Goal: Information Seeking & Learning: Learn about a topic

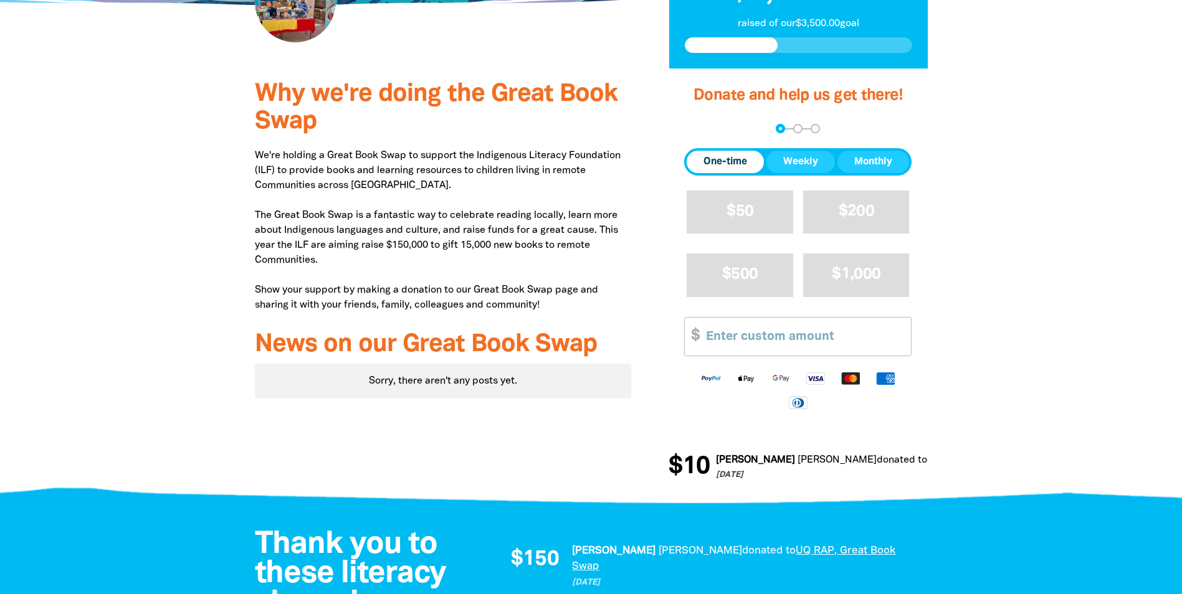
scroll to position [125, 0]
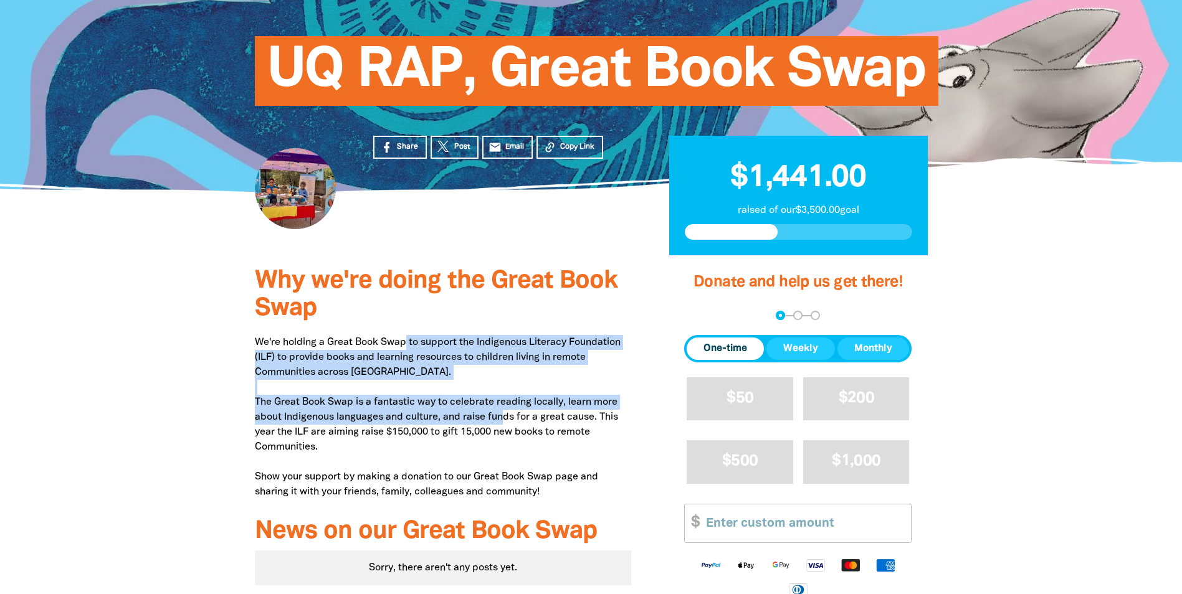
drag, startPoint x: 406, startPoint y: 343, endPoint x: 504, endPoint y: 425, distance: 128.3
click at [504, 425] on p "We're holding a Great Book Swap to support the Indigenous Literacy Foundation (…" at bounding box center [443, 417] width 377 height 164
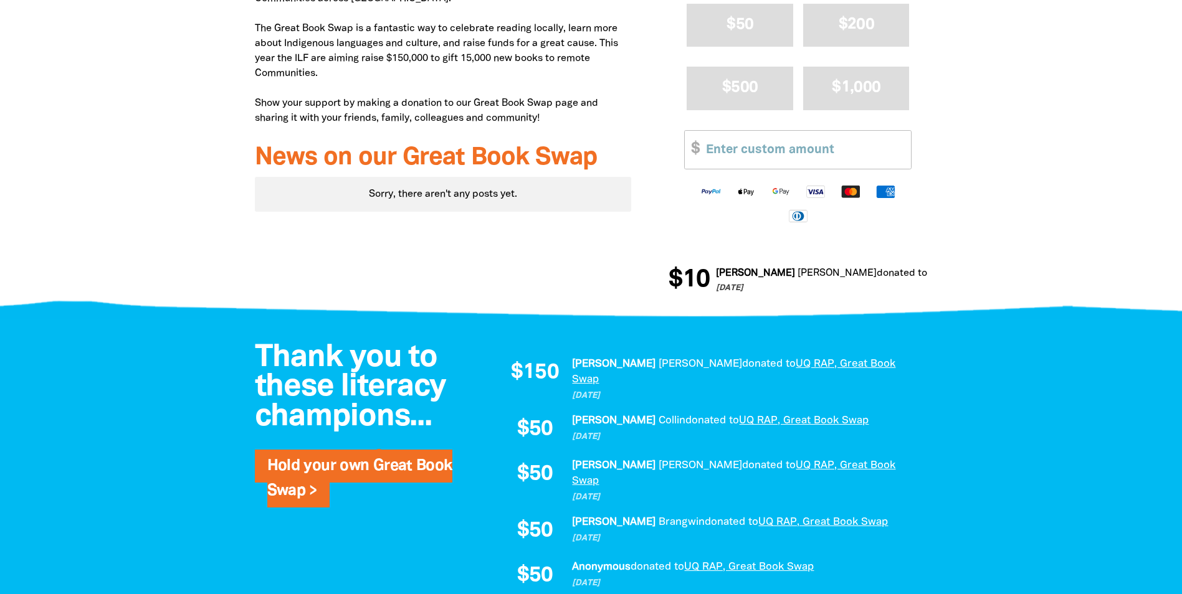
scroll to position [810, 0]
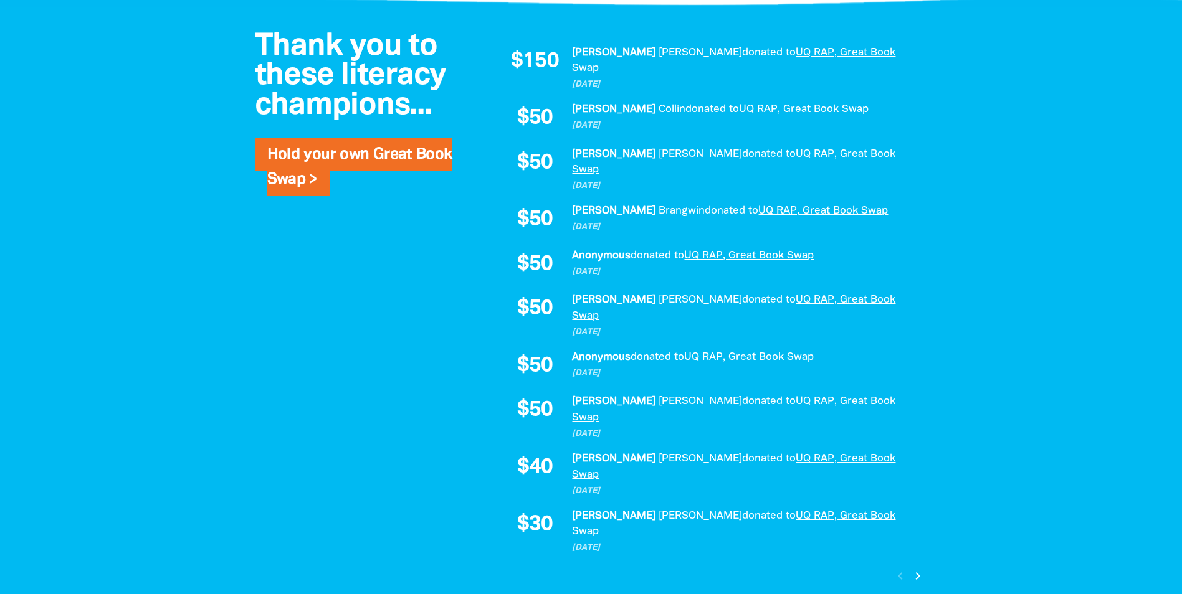
click at [917, 569] on icon "chevron_right" at bounding box center [917, 576] width 15 height 15
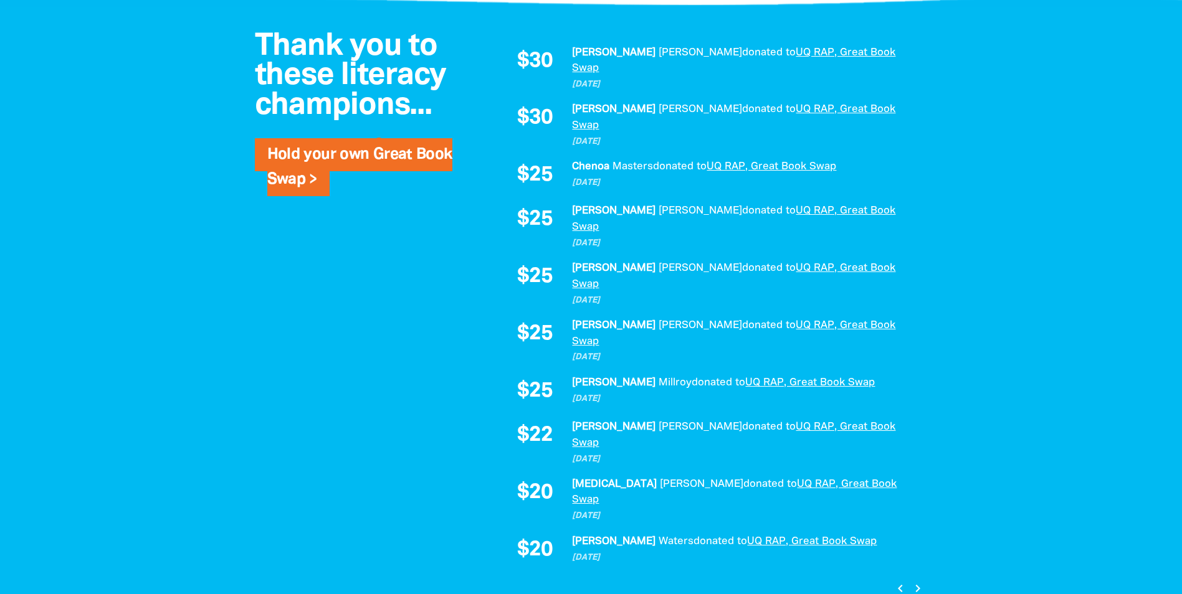
click at [915, 581] on icon "chevron_right" at bounding box center [917, 588] width 15 height 15
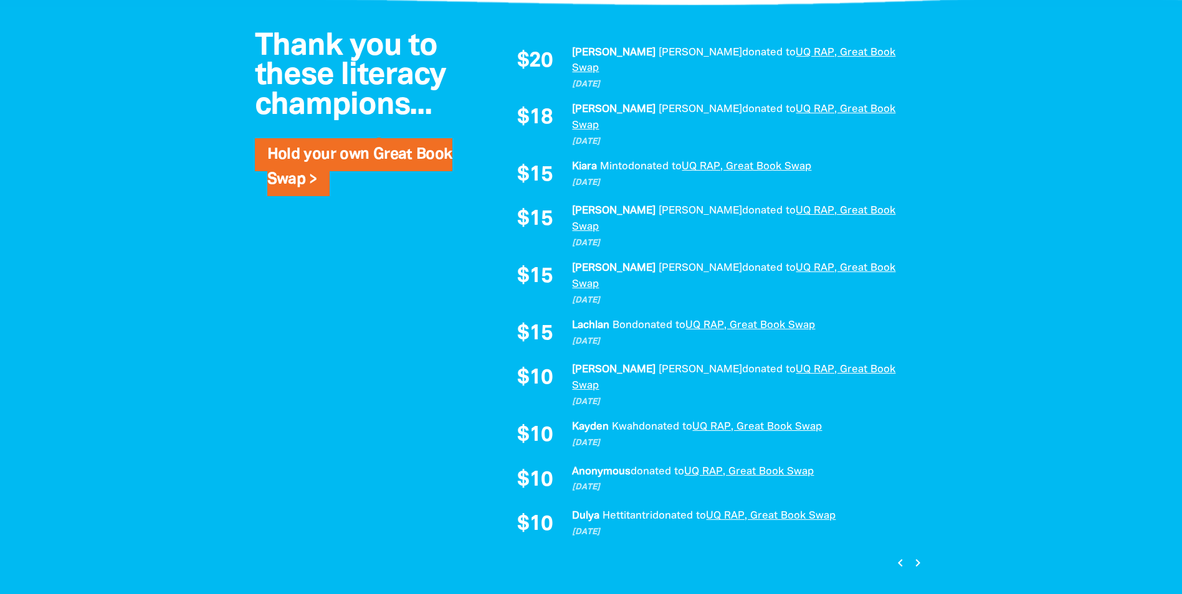
click at [915, 556] on icon "chevron_right" at bounding box center [917, 563] width 15 height 15
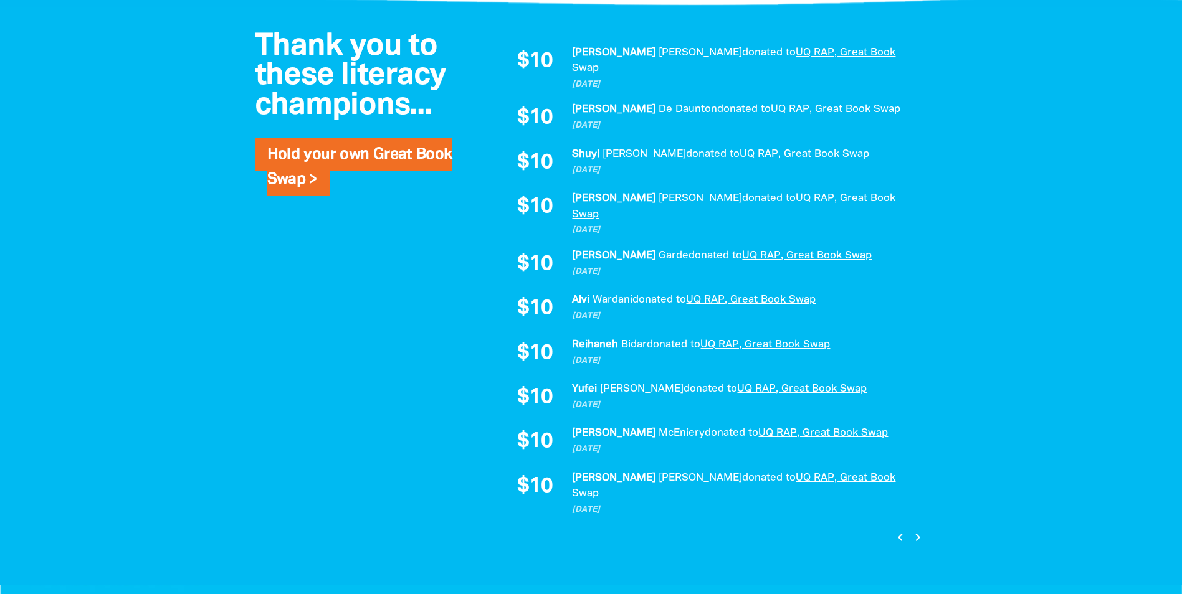
click at [915, 530] on icon "chevron_right" at bounding box center [917, 537] width 15 height 15
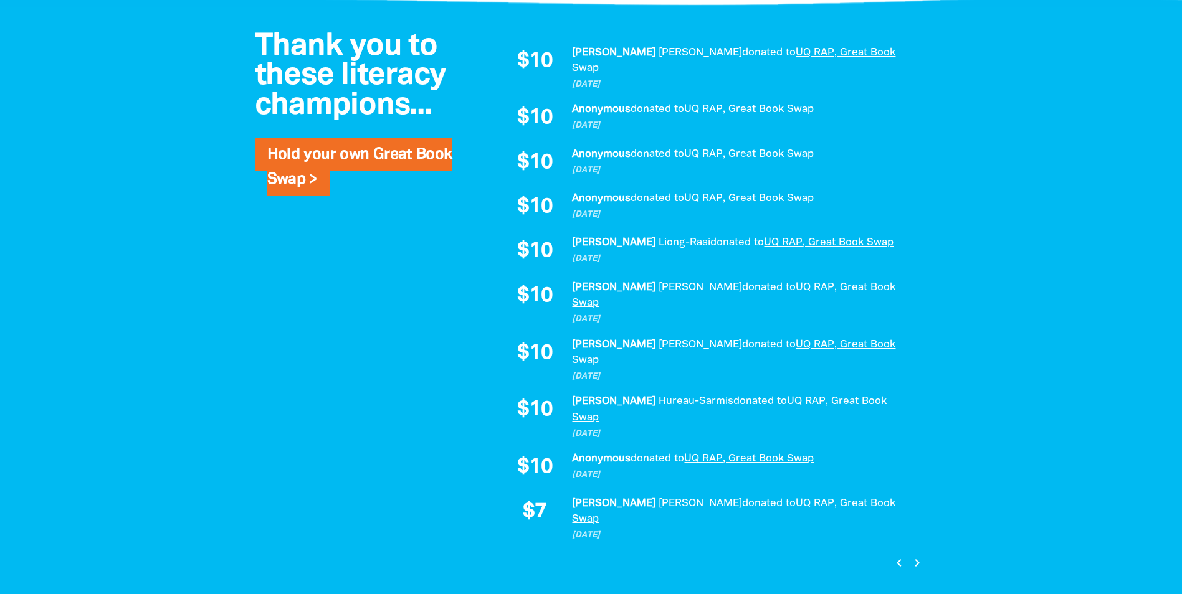
click at [895, 556] on icon "chevron_left" at bounding box center [898, 563] width 15 height 15
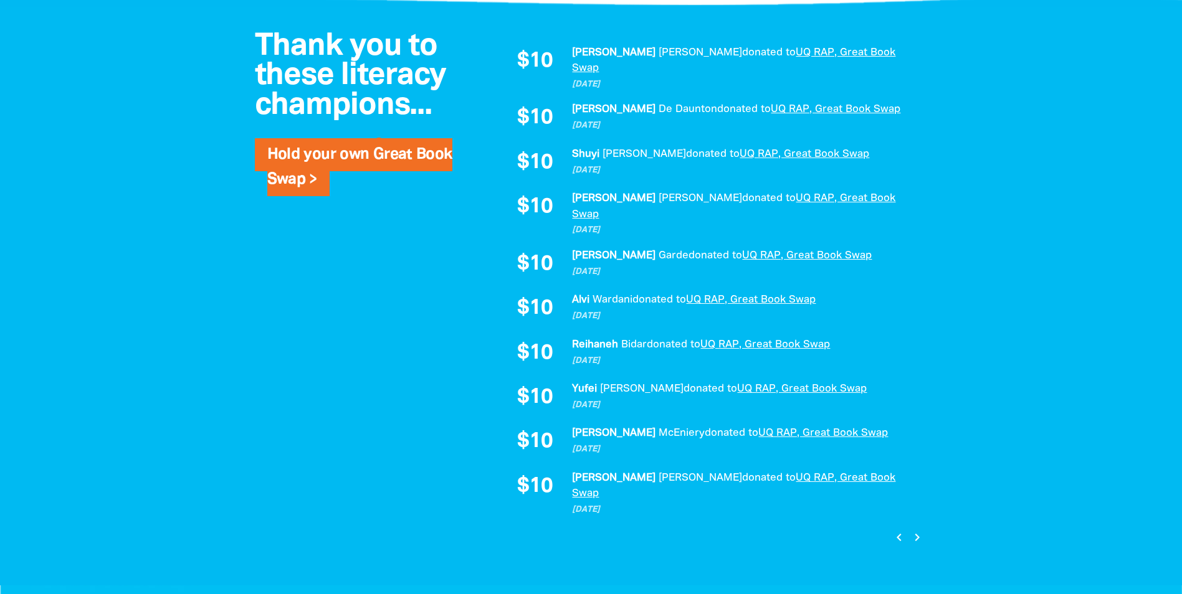
click at [895, 530] on icon "chevron_left" at bounding box center [898, 537] width 15 height 15
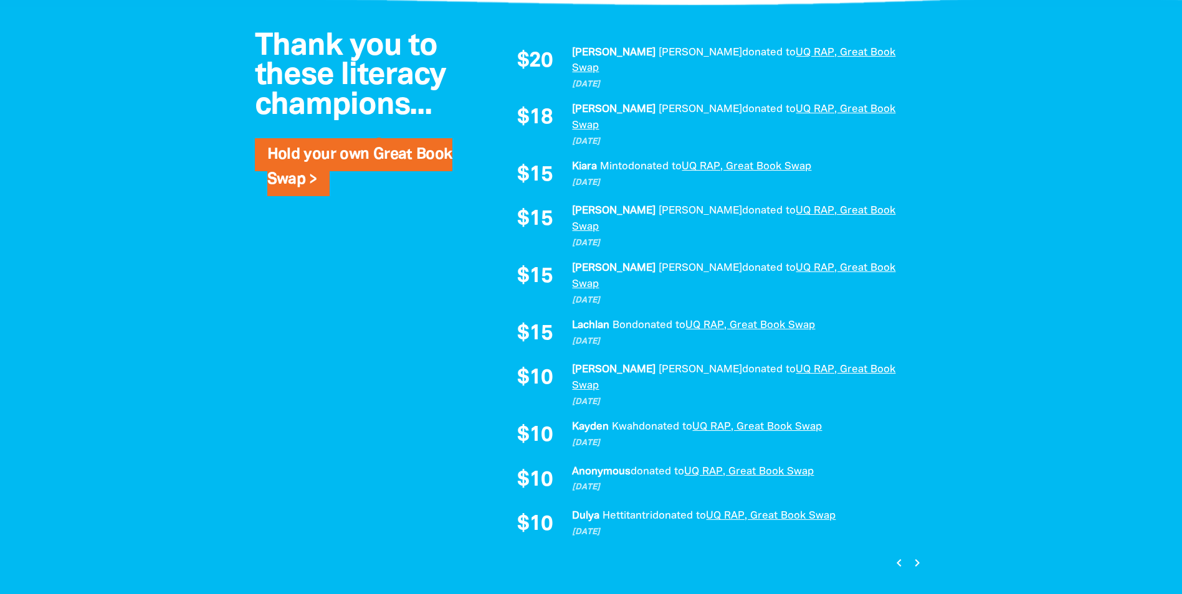
click at [895, 556] on icon "chevron_left" at bounding box center [898, 563] width 15 height 15
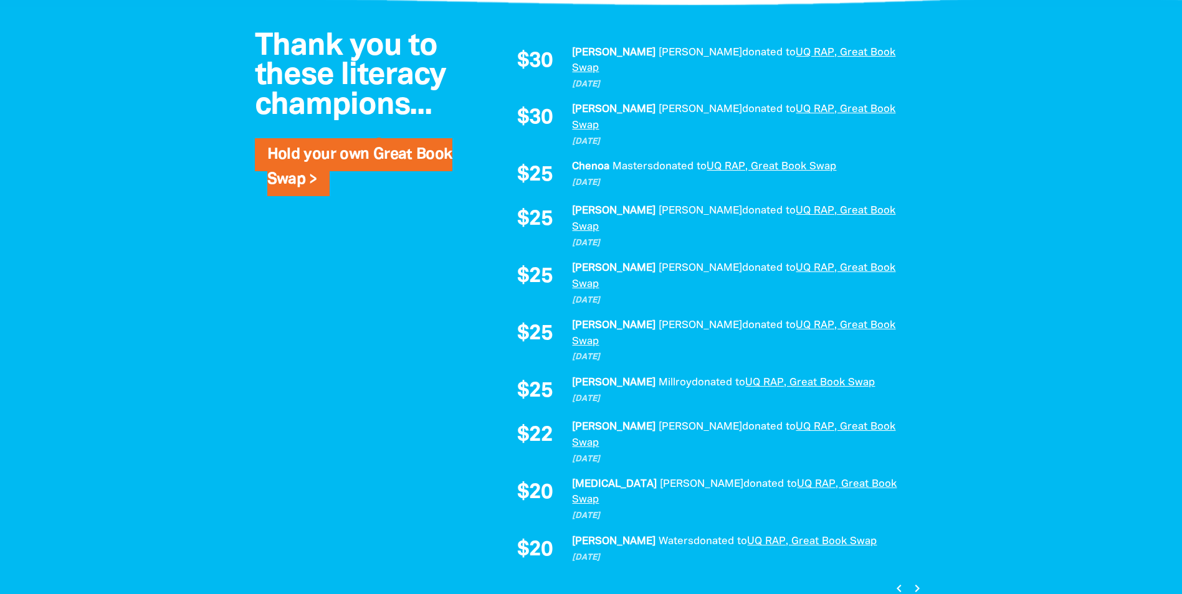
click at [895, 581] on icon "chevron_left" at bounding box center [898, 588] width 15 height 15
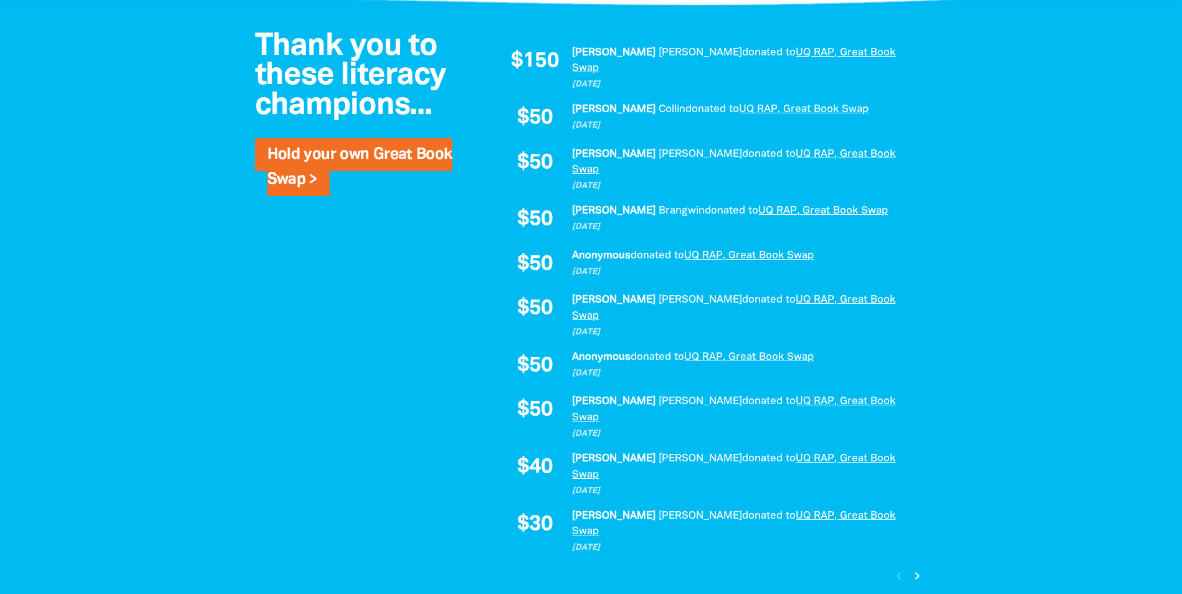
click at [895, 566] on div "chevron_left chevron_right" at bounding box center [909, 576] width 38 height 21
click at [913, 569] on icon "chevron_right" at bounding box center [917, 576] width 15 height 15
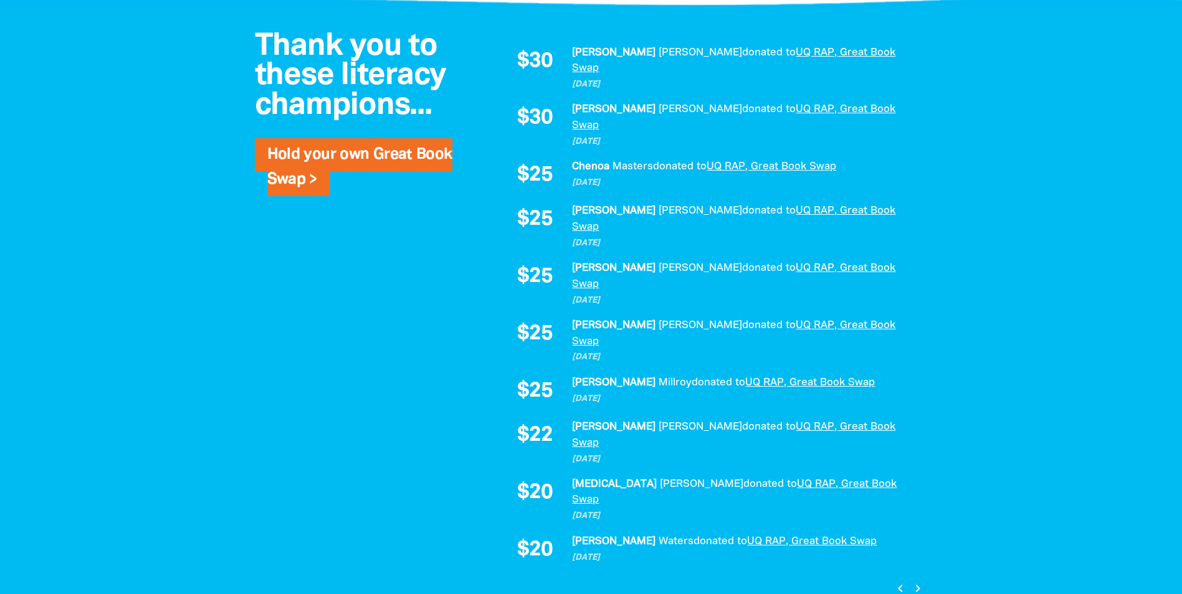
scroll to position [498, 0]
